Goal: Information Seeking & Learning: Check status

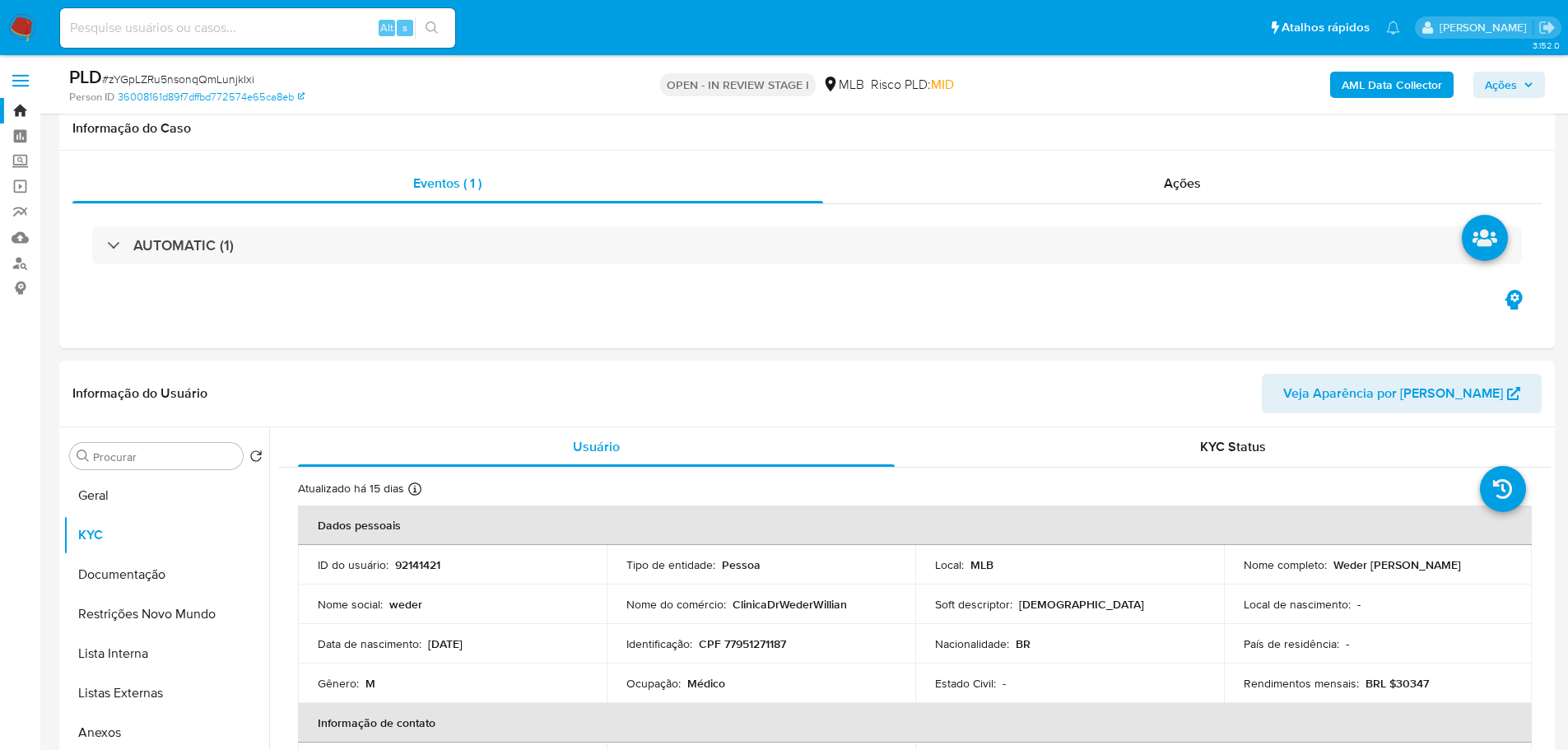
select select "10"
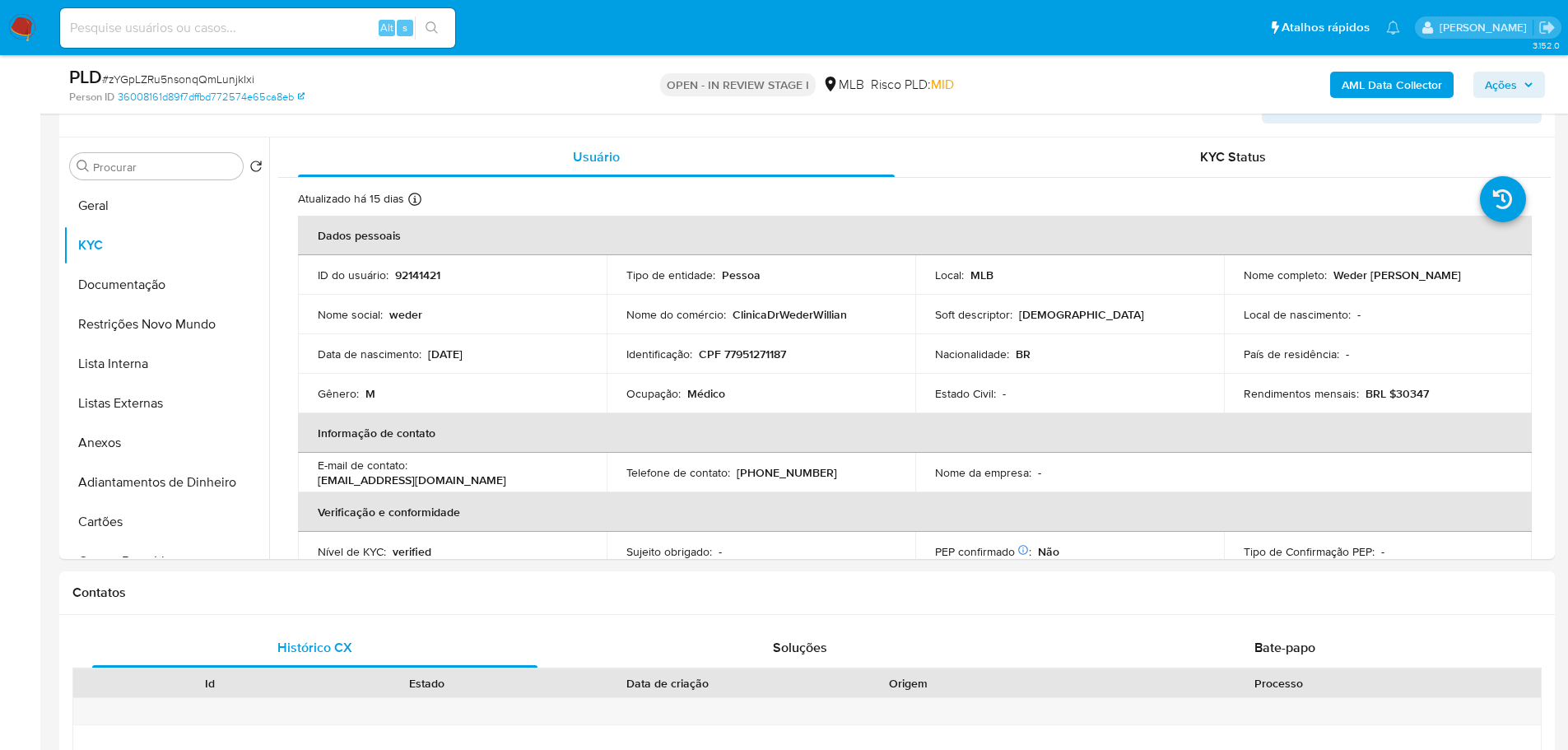
click at [21, 25] on img at bounding box center [22, 28] width 28 height 28
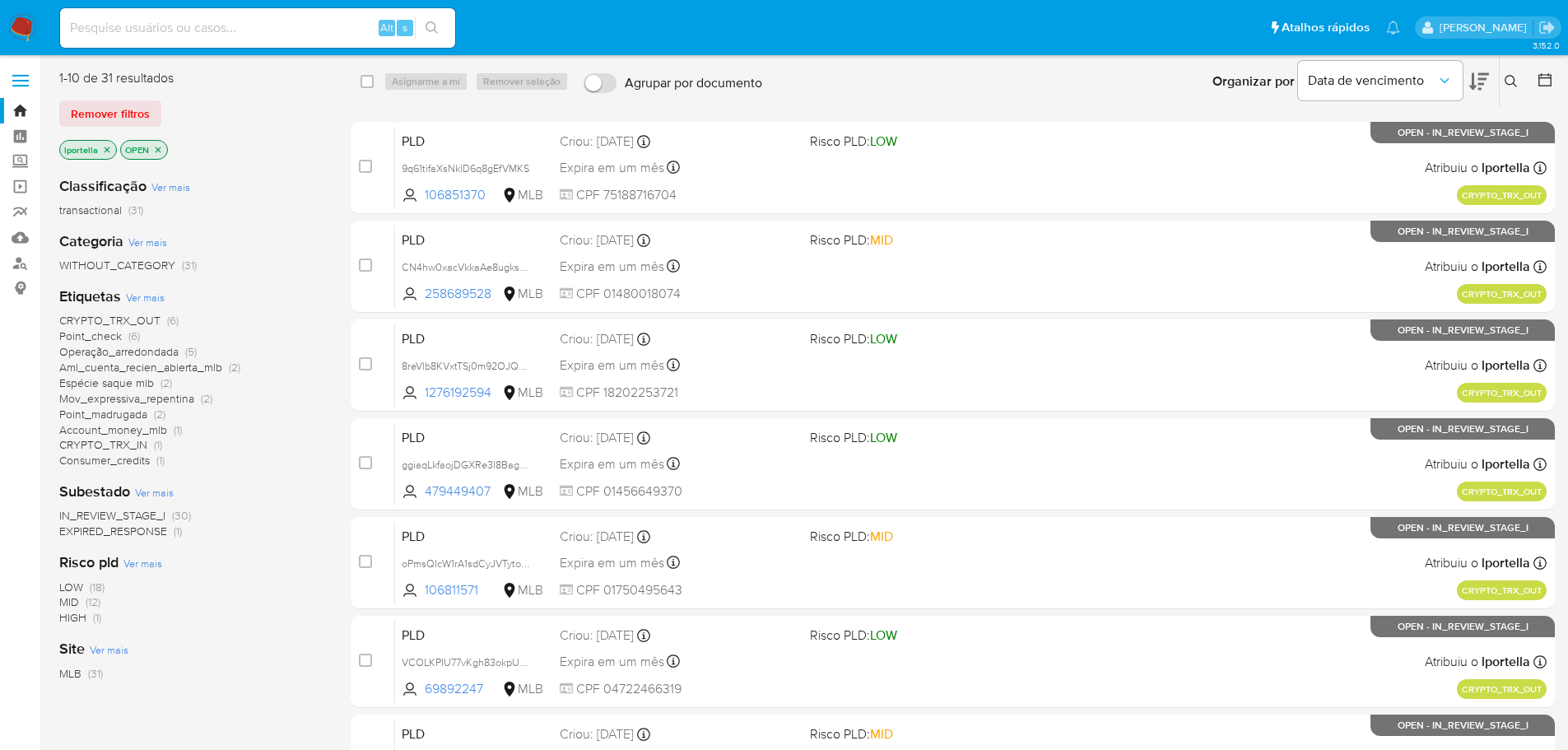
drag, startPoint x: 515, startPoint y: 9, endPoint x: 243, endPoint y: 154, distance: 308.2
click at [243, 154] on div "lportella OPEN" at bounding box center [190, 151] width 264 height 23
click at [203, 29] on input at bounding box center [257, 28] width 395 height 21
paste input "vwpHqUBOnq7qB3Ax5uo7BkEC"
type input "vwpHqUBOnq7qB3Ax5uo7BkEC"
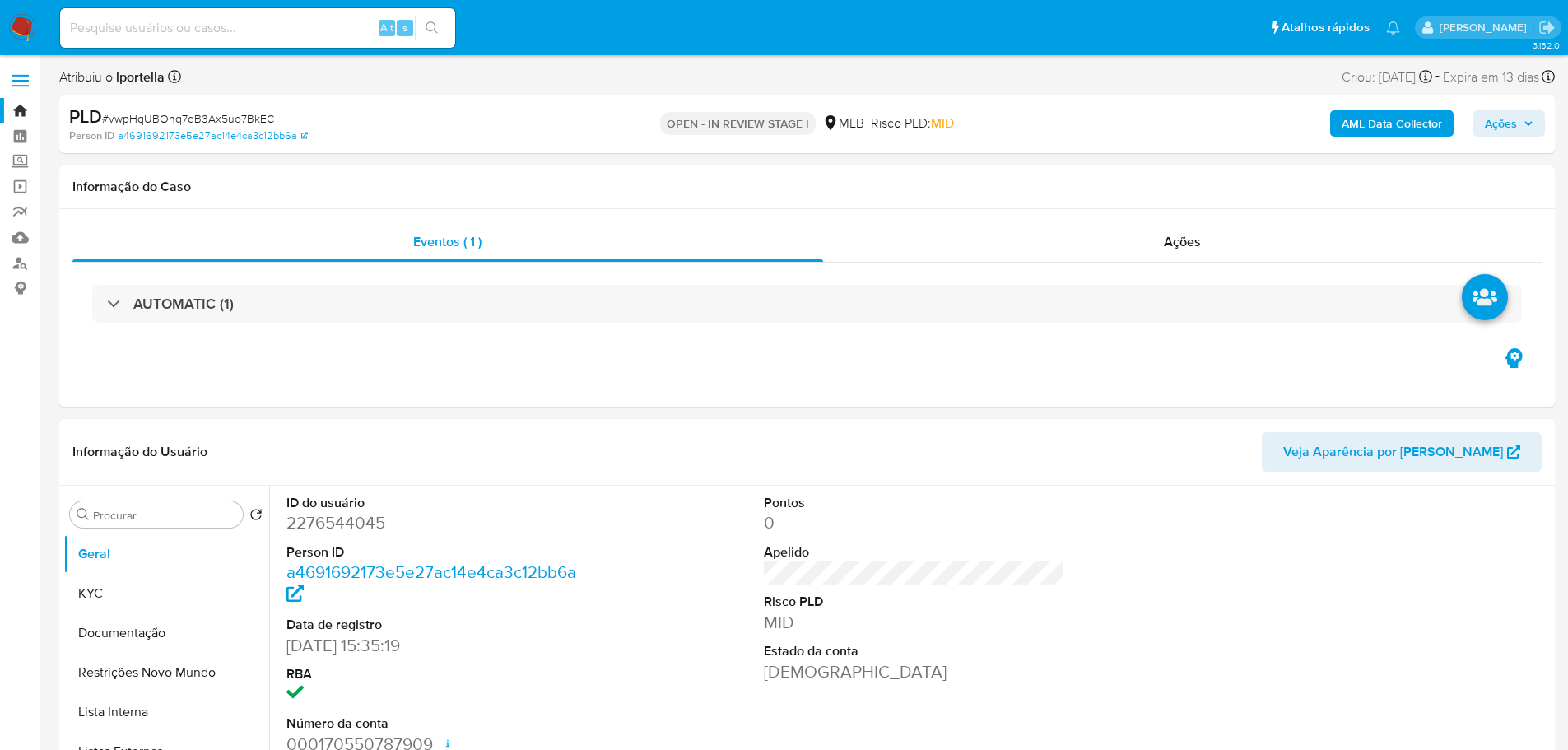
select select "10"
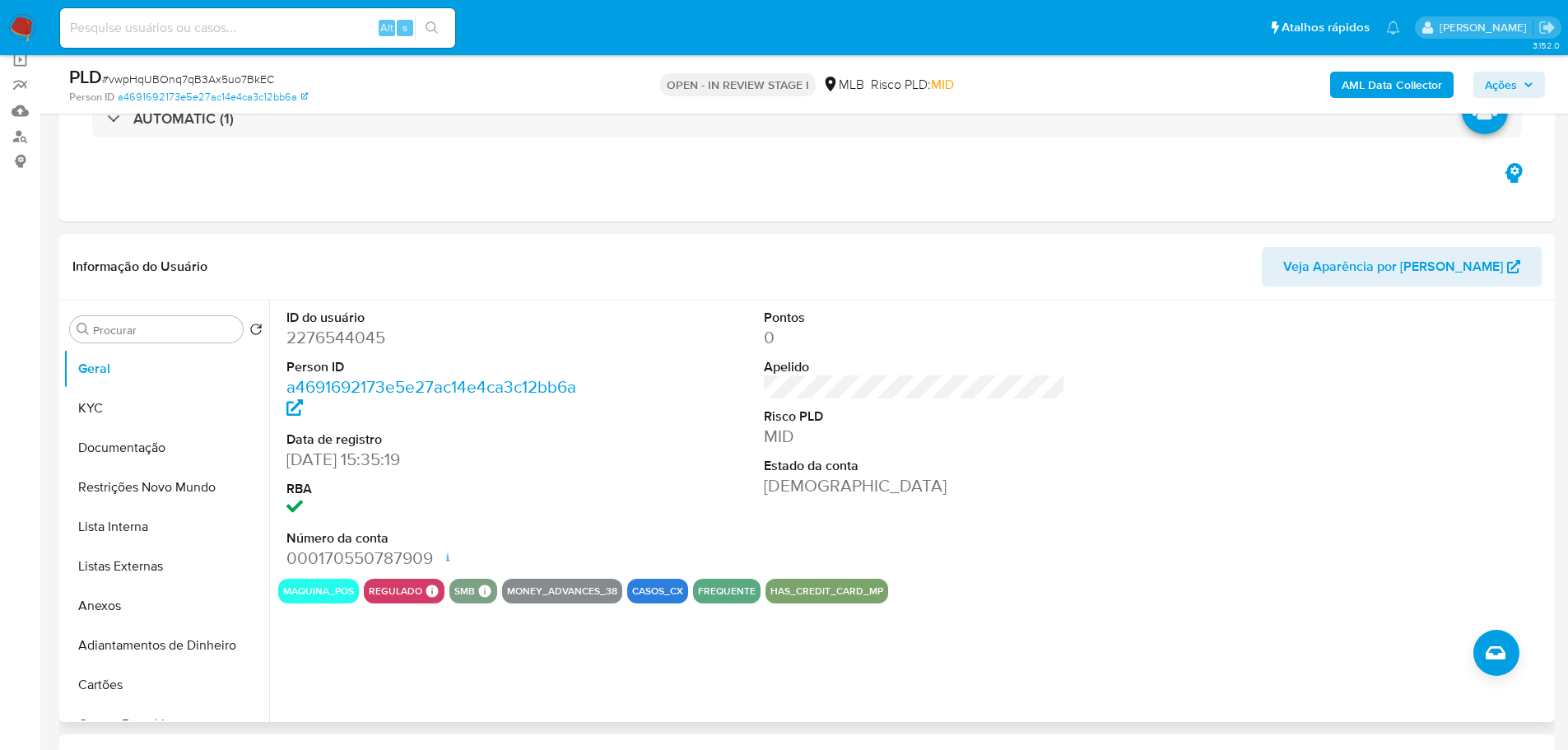
scroll to position [247, 0]
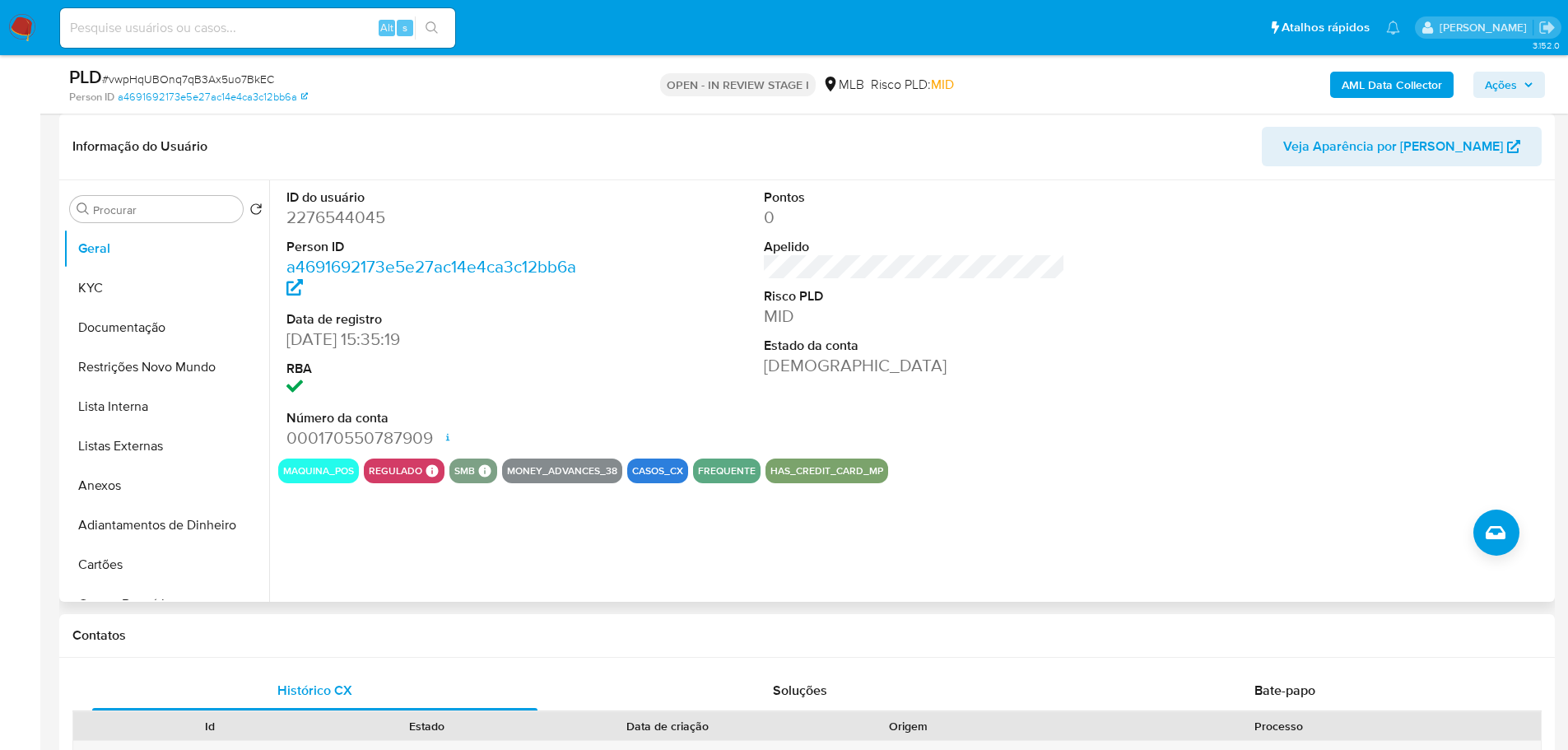
click at [1298, 517] on div "ID do usuário 2276544045 Person ID a4691692173e5e27ac14e4ca3c12bb6a Data de reg…" at bounding box center [910, 390] width 1282 height 422
click at [112, 288] on button "KYC" at bounding box center [160, 288] width 192 height 40
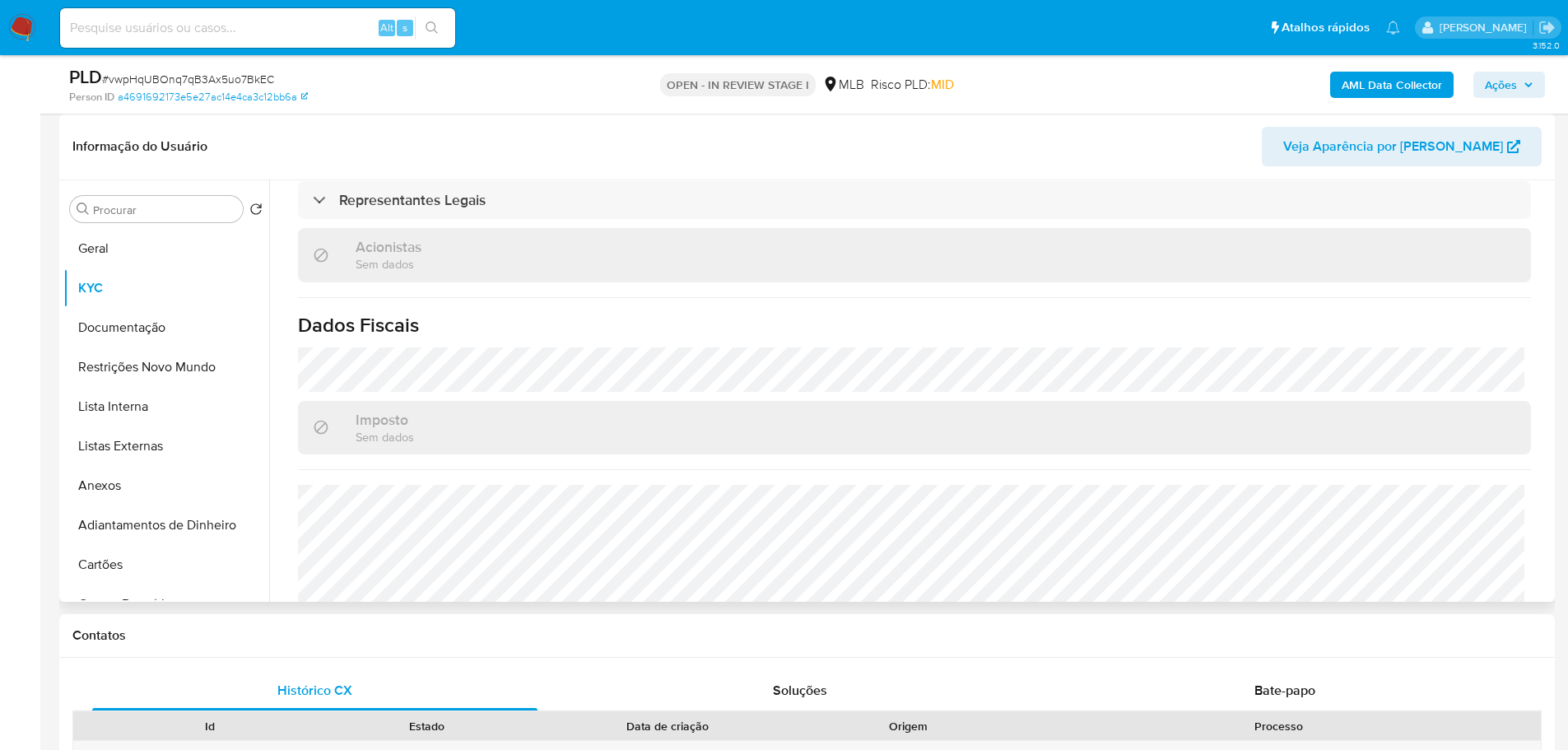
scroll to position [977, 0]
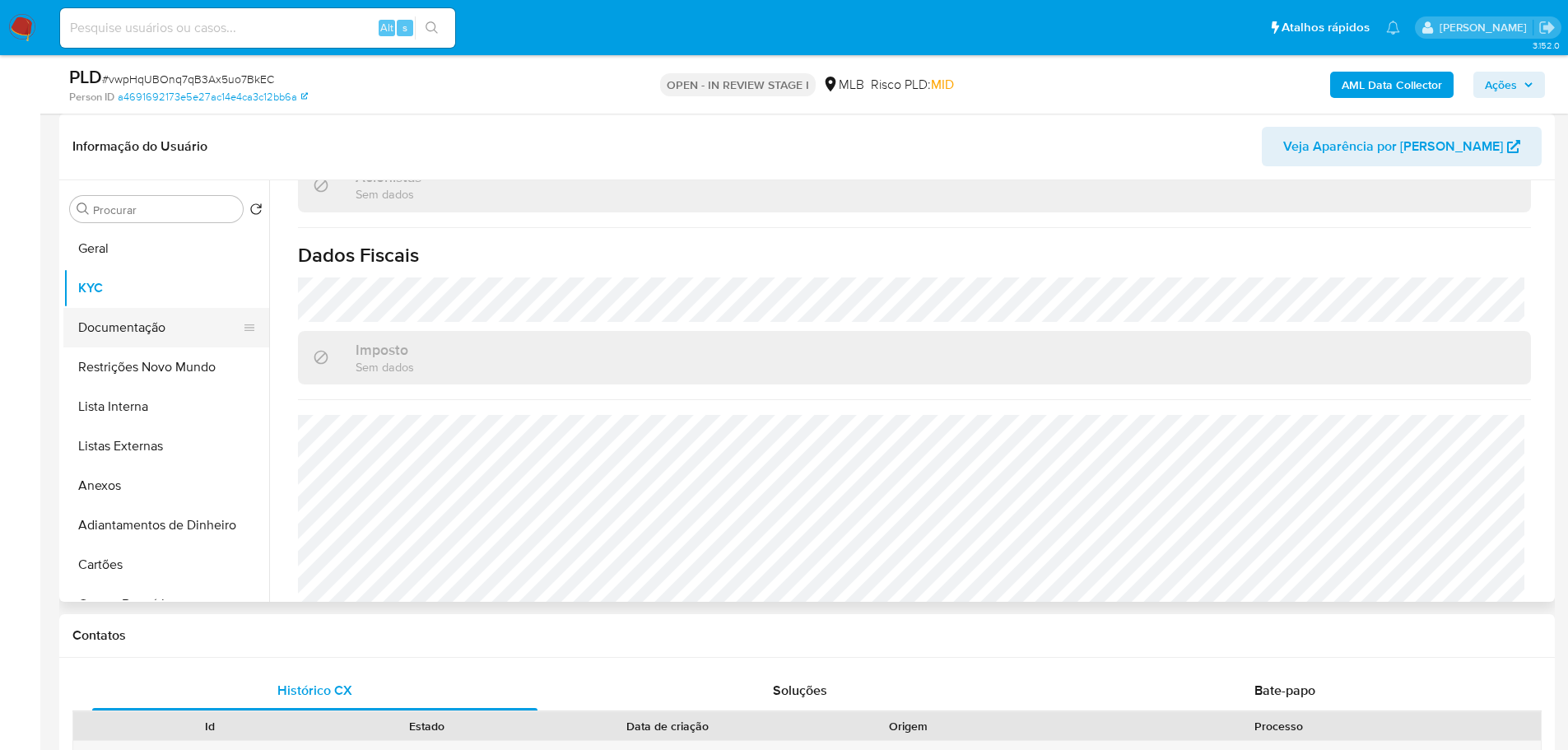
click at [119, 315] on button "Documentação" at bounding box center [160, 328] width 192 height 40
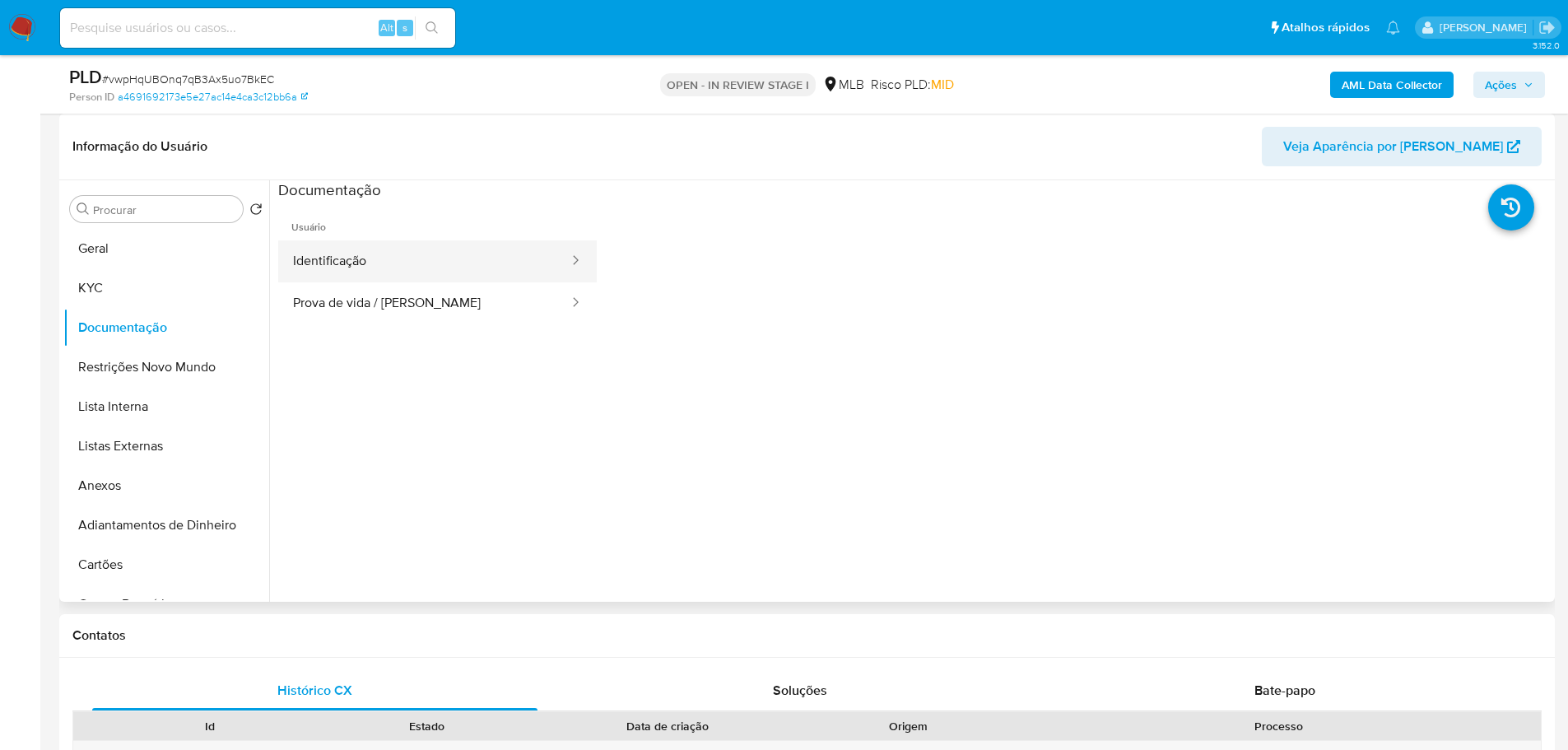
click at [347, 256] on button "Identificação" at bounding box center [423, 262] width 292 height 42
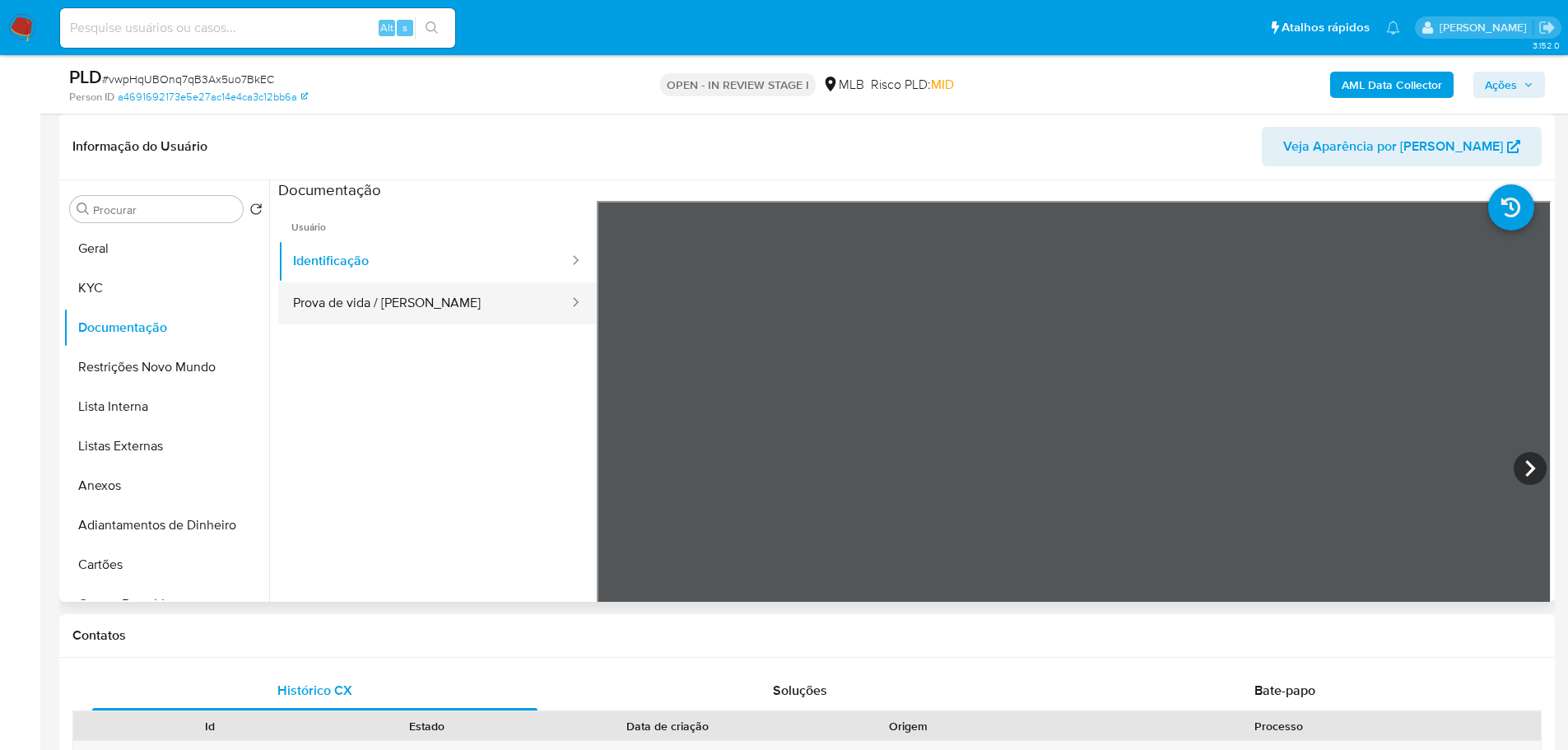
click at [377, 306] on button "Prova de vida / Selfie" at bounding box center [423, 304] width 292 height 42
drag, startPoint x: 463, startPoint y: 218, endPoint x: 469, endPoint y: 236, distance: 19.0
click at [463, 218] on span "Usuário" at bounding box center [437, 221] width 319 height 40
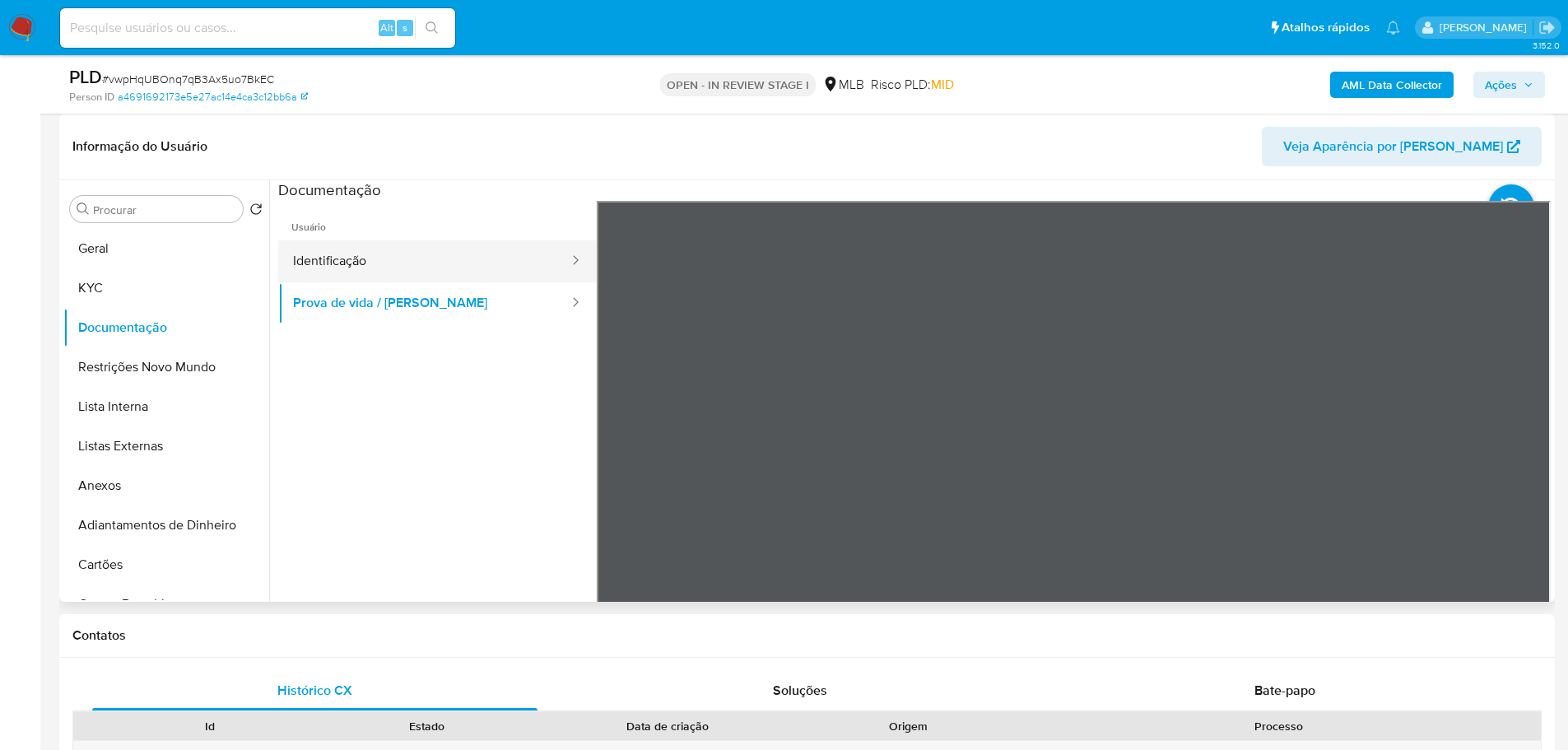
click at [475, 244] on button "Identificação" at bounding box center [423, 262] width 292 height 42
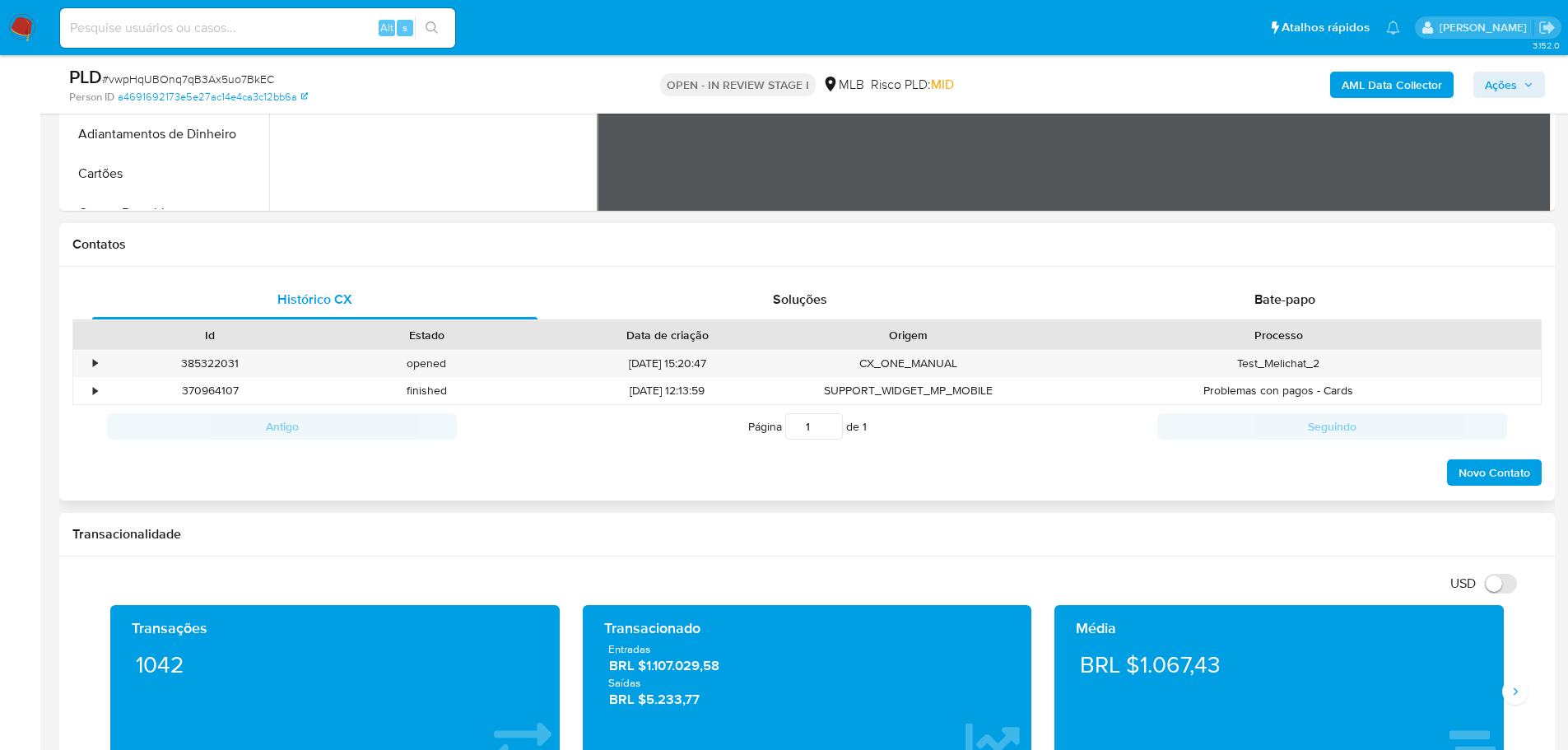
scroll to position [823, 0]
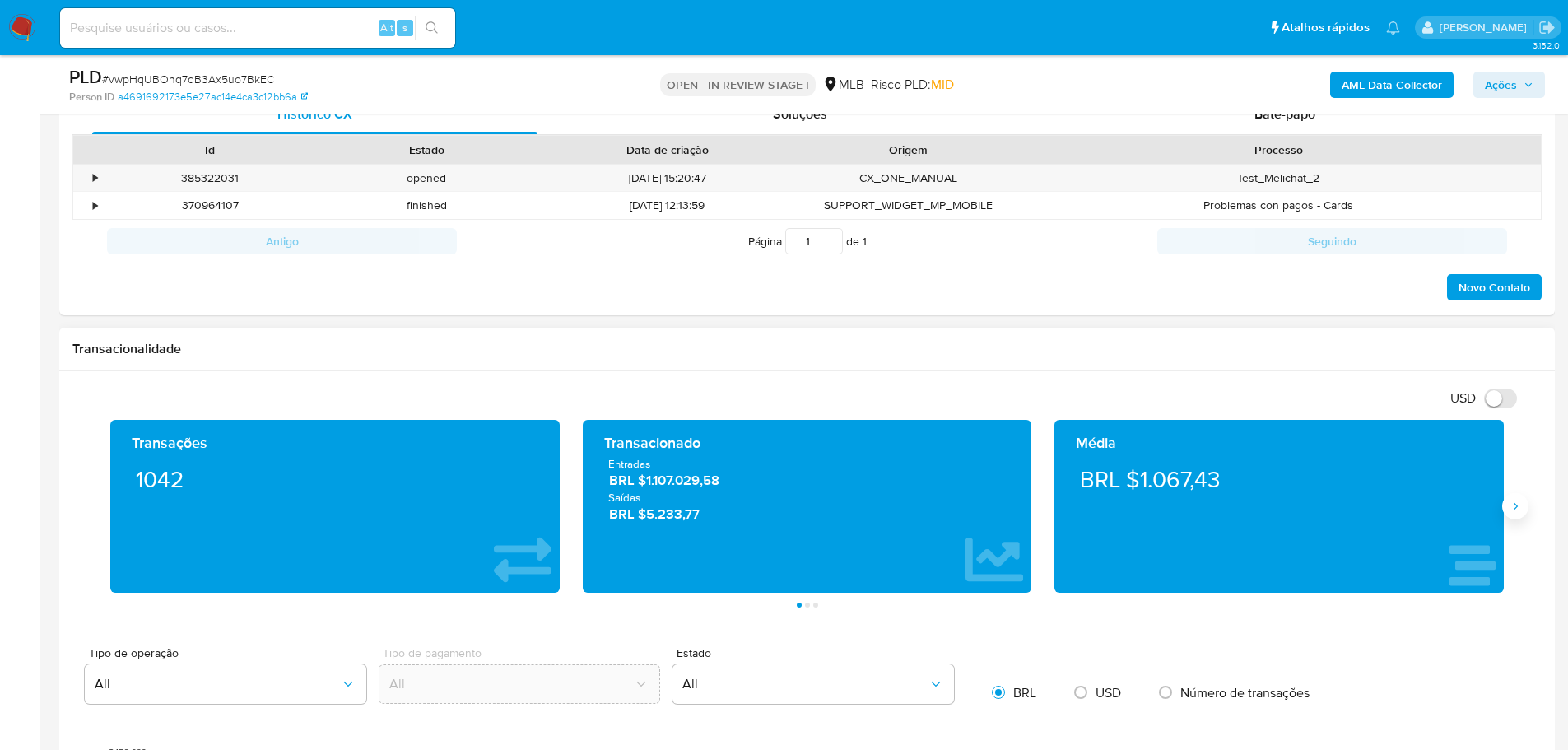
click at [1524, 504] on button "Siguiente" at bounding box center [1516, 506] width 27 height 27
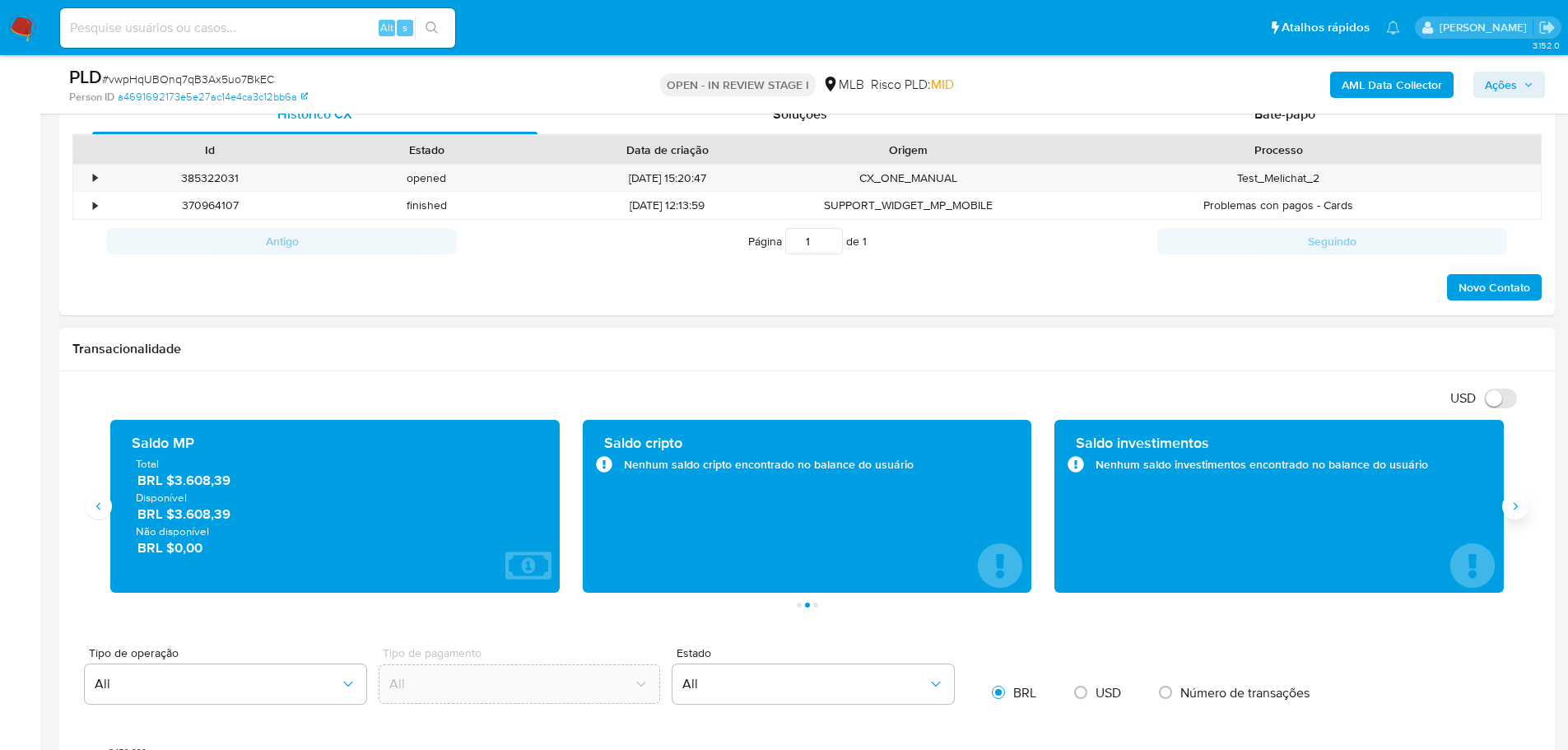
click at [1524, 504] on button "Siguiente" at bounding box center [1516, 506] width 27 height 27
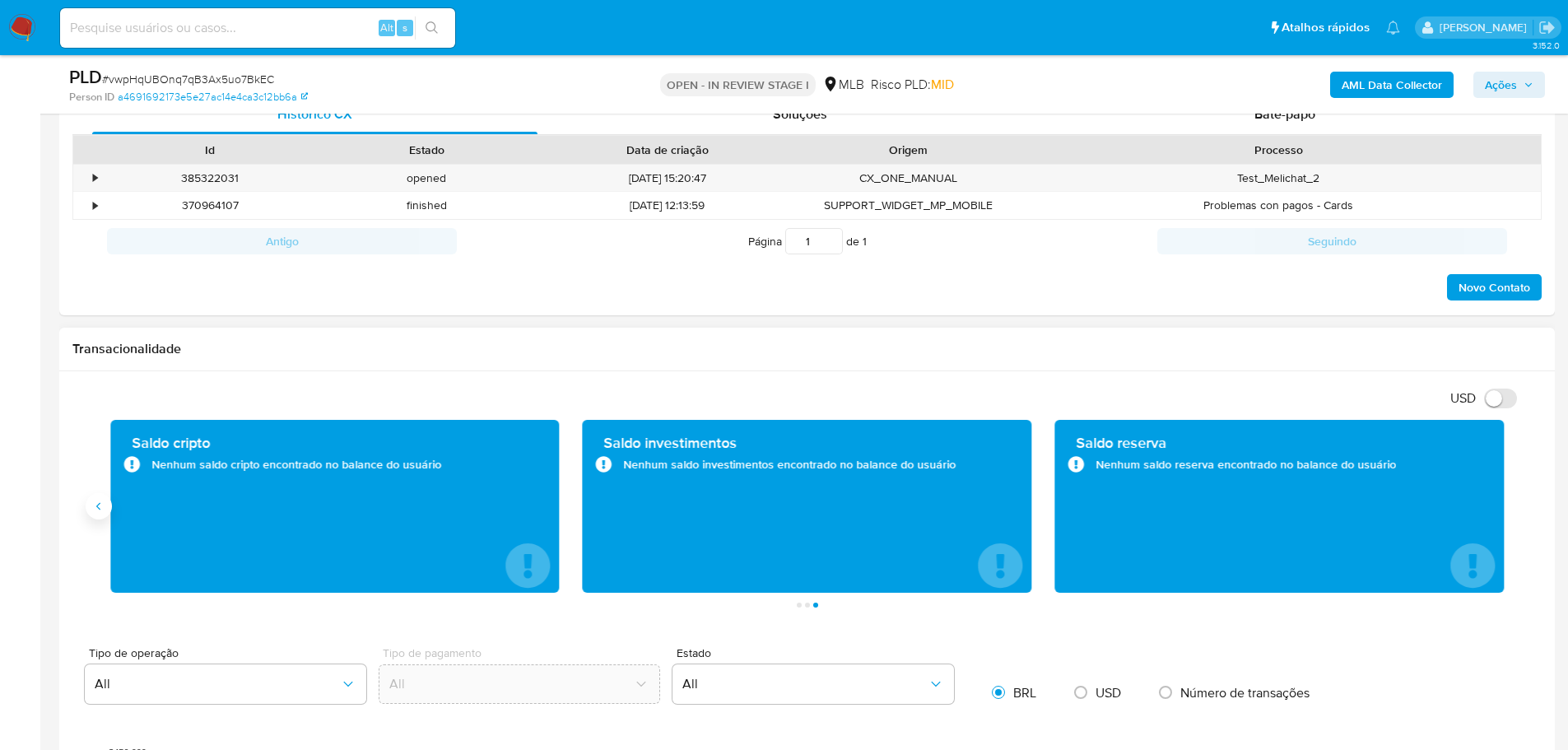
click at [105, 510] on icon "Anterior" at bounding box center [99, 506] width 13 height 13
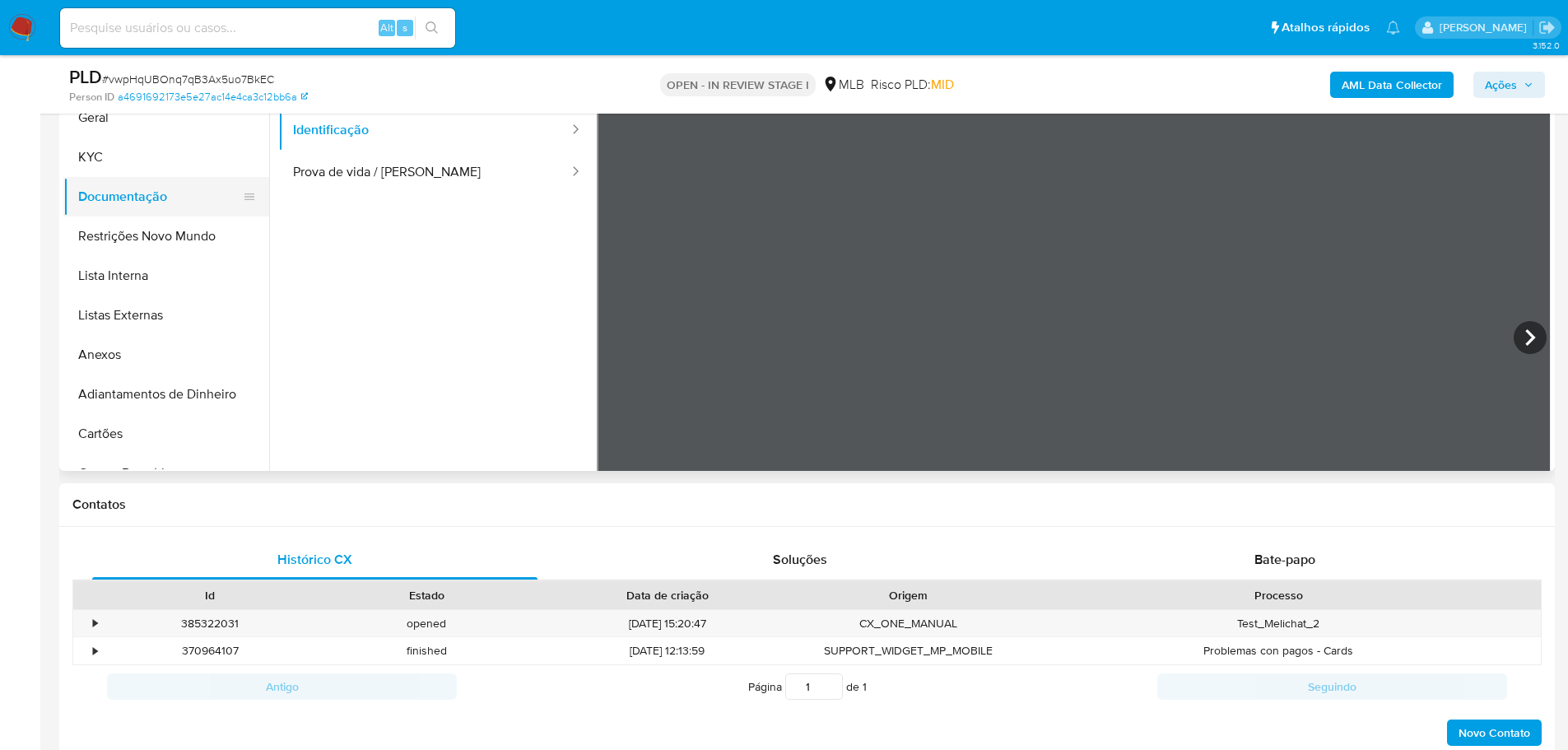
scroll to position [165, 0]
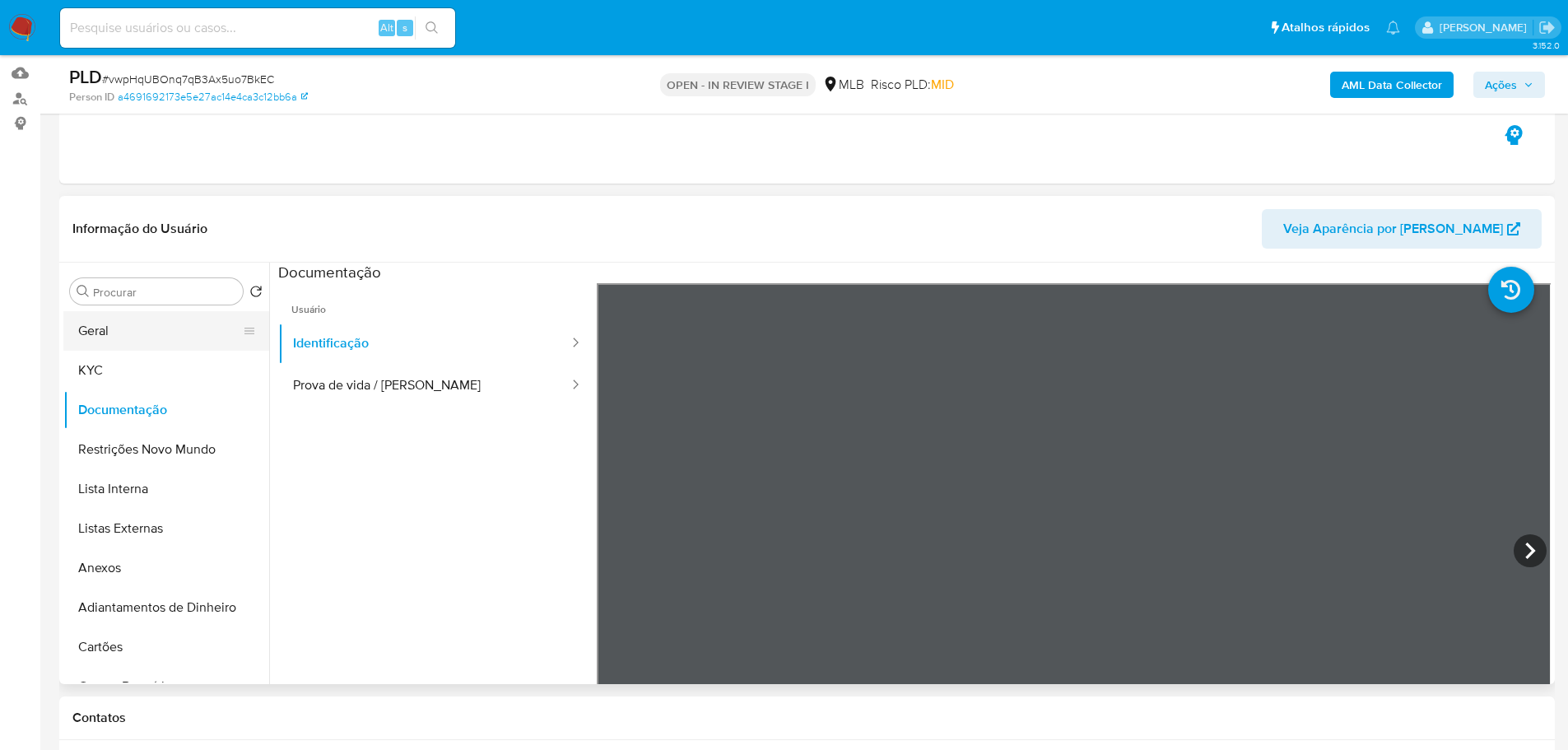
click at [128, 333] on button "Geral" at bounding box center [160, 331] width 192 height 40
